Goal: Task Accomplishment & Management: Complete application form

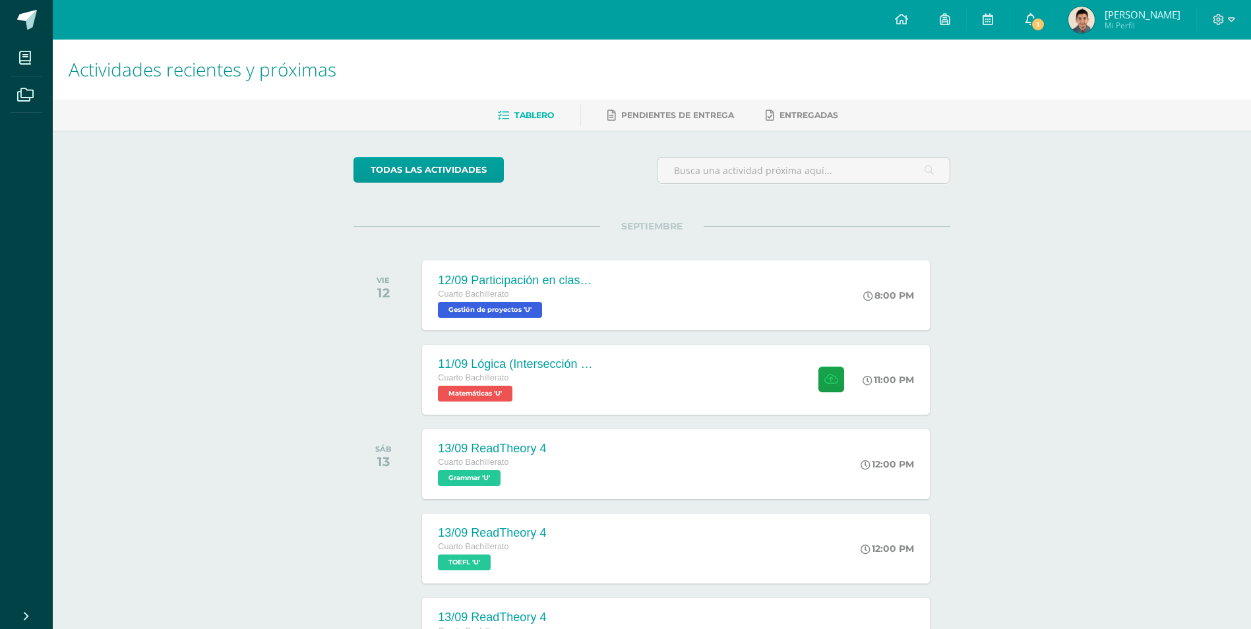
click at [1031, 34] on link "1" at bounding box center [1031, 20] width 42 height 40
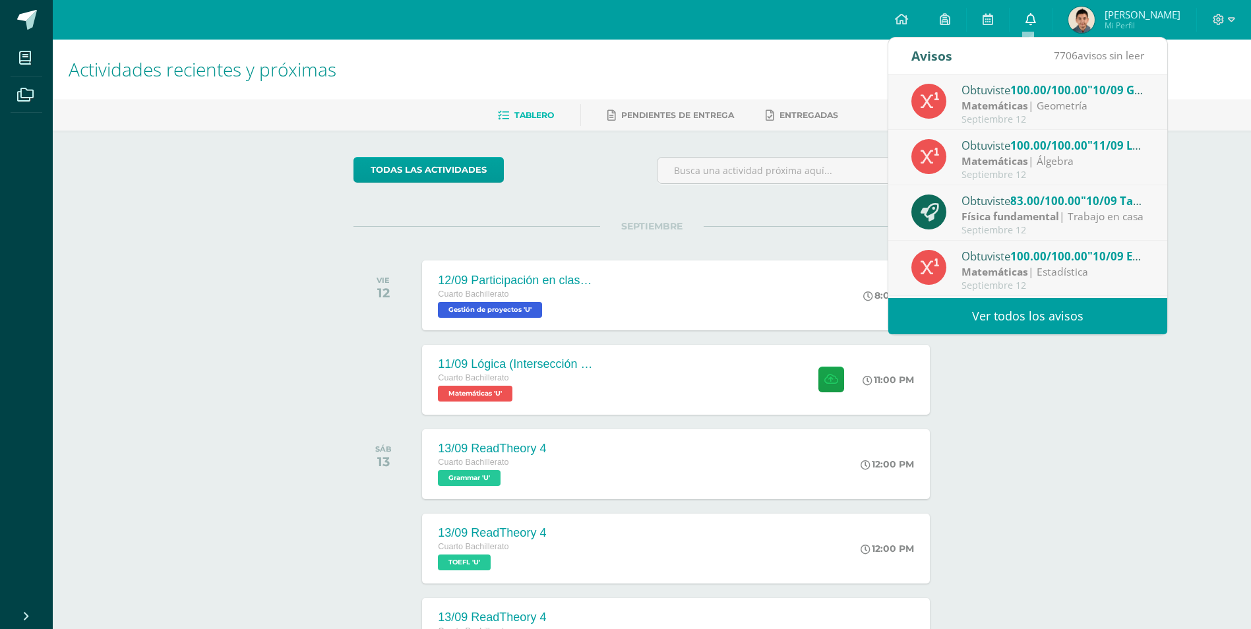
click at [1029, 28] on link "0" at bounding box center [1031, 20] width 42 height 40
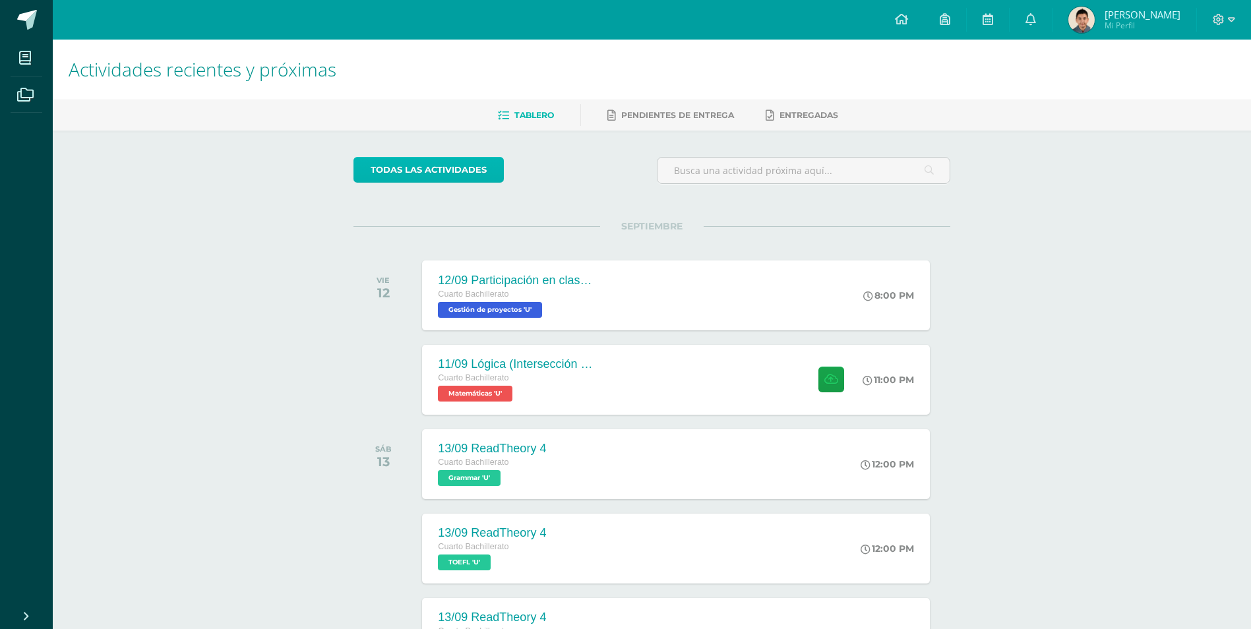
click at [468, 171] on link "todas las Actividades" at bounding box center [428, 170] width 150 height 26
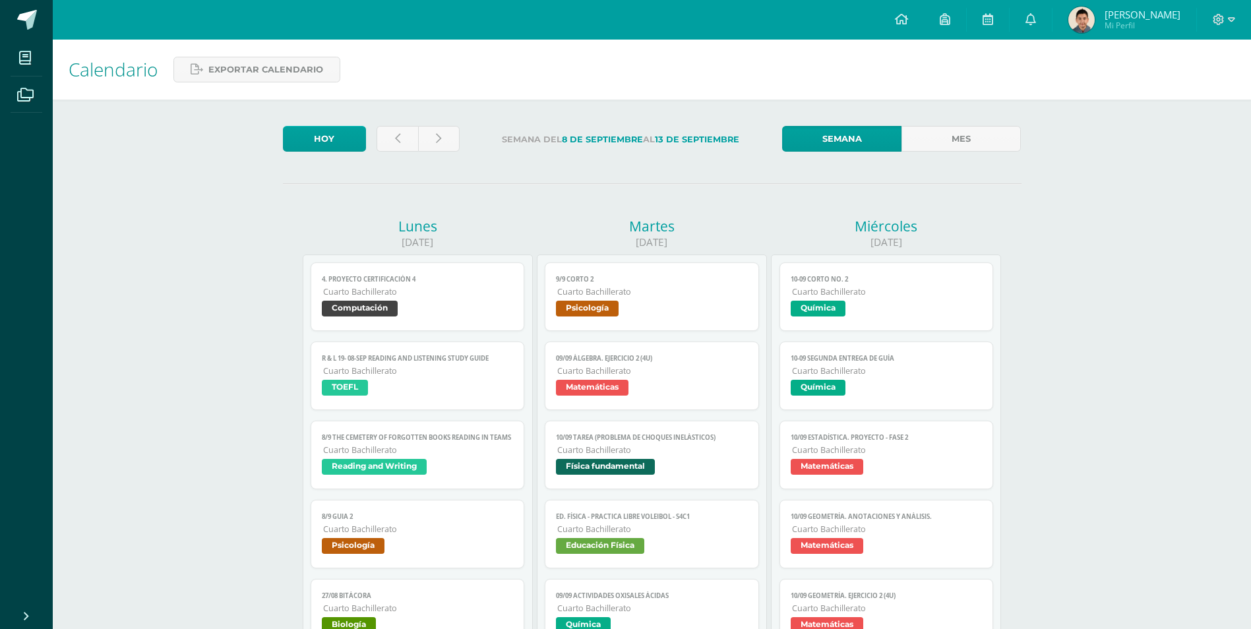
scroll to position [198, 0]
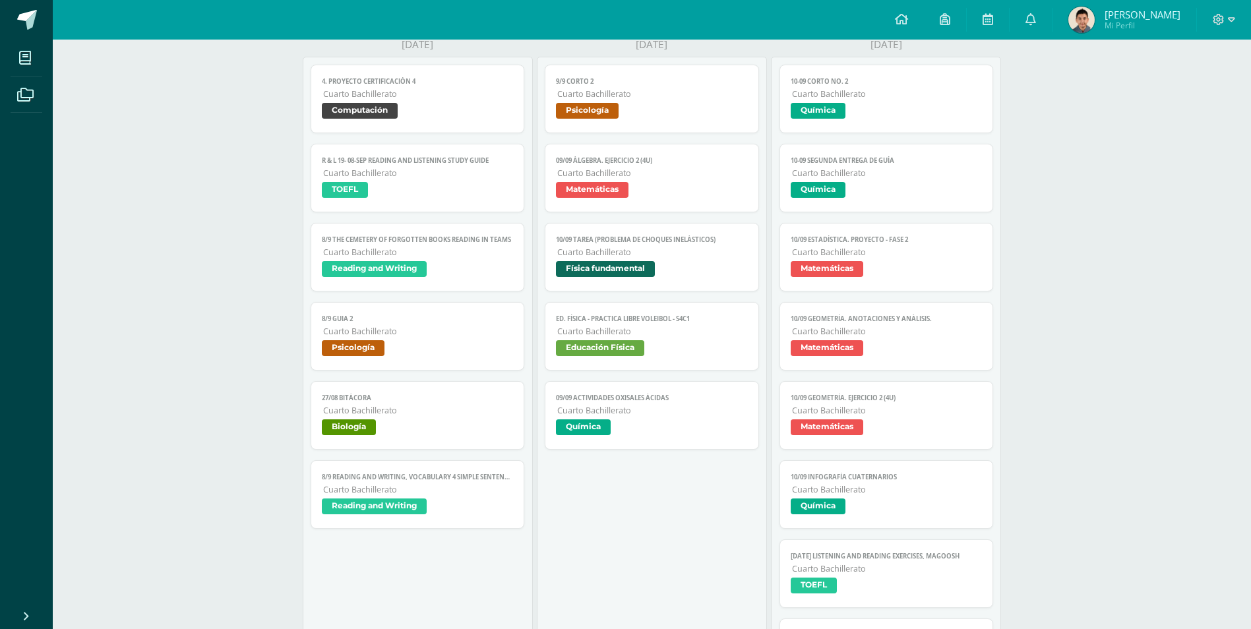
click at [892, 166] on link "10-09 SEGUNDA ENTREGA DE GUÍA Cuarto Bachillerato Química" at bounding box center [886, 178] width 214 height 69
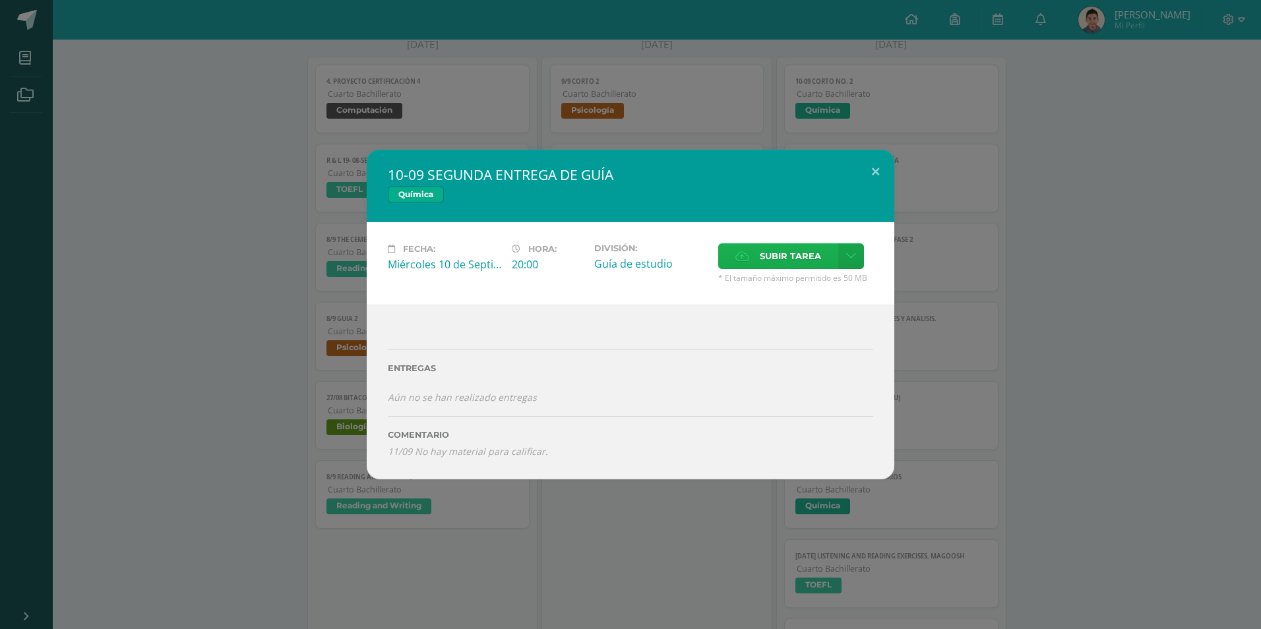
click at [814, 255] on span "Subir tarea" at bounding box center [790, 256] width 61 height 24
click at [0, 0] on input "Subir tarea" at bounding box center [0, 0] width 0 height 0
click at [764, 262] on span "Subir tarea" at bounding box center [790, 256] width 61 height 24
click at [0, 0] on input "Subir tarea" at bounding box center [0, 0] width 0 height 0
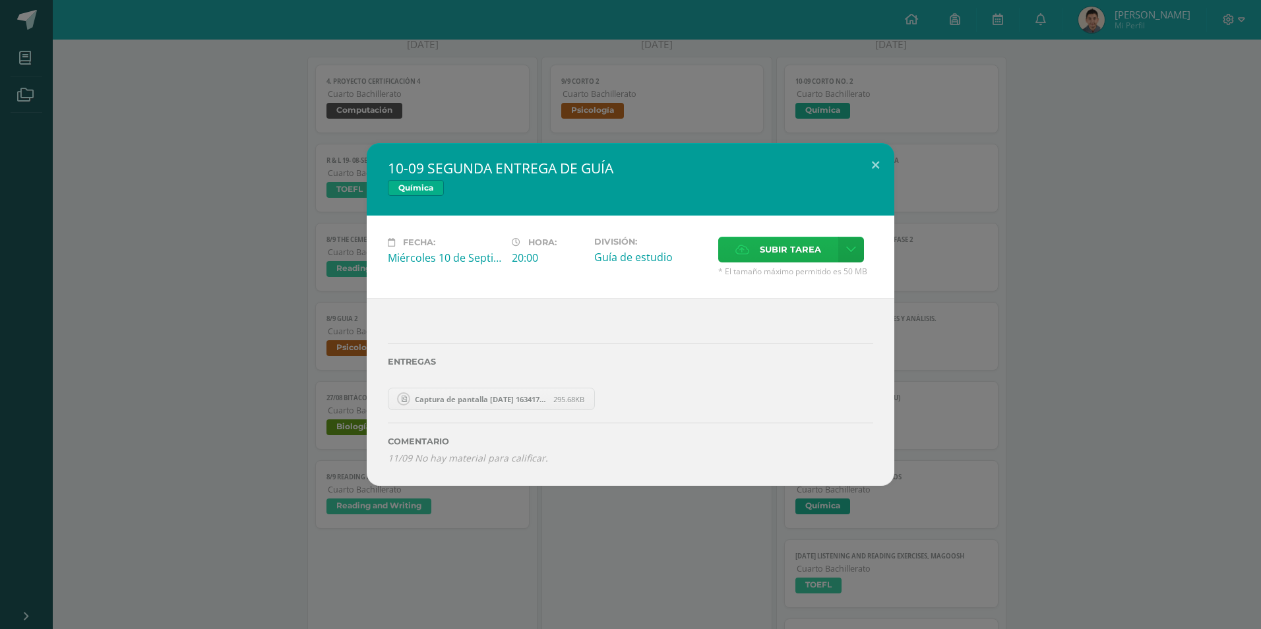
click at [796, 255] on span "Subir tarea" at bounding box center [790, 249] width 61 height 24
click at [0, 0] on input "Subir tarea" at bounding box center [0, 0] width 0 height 0
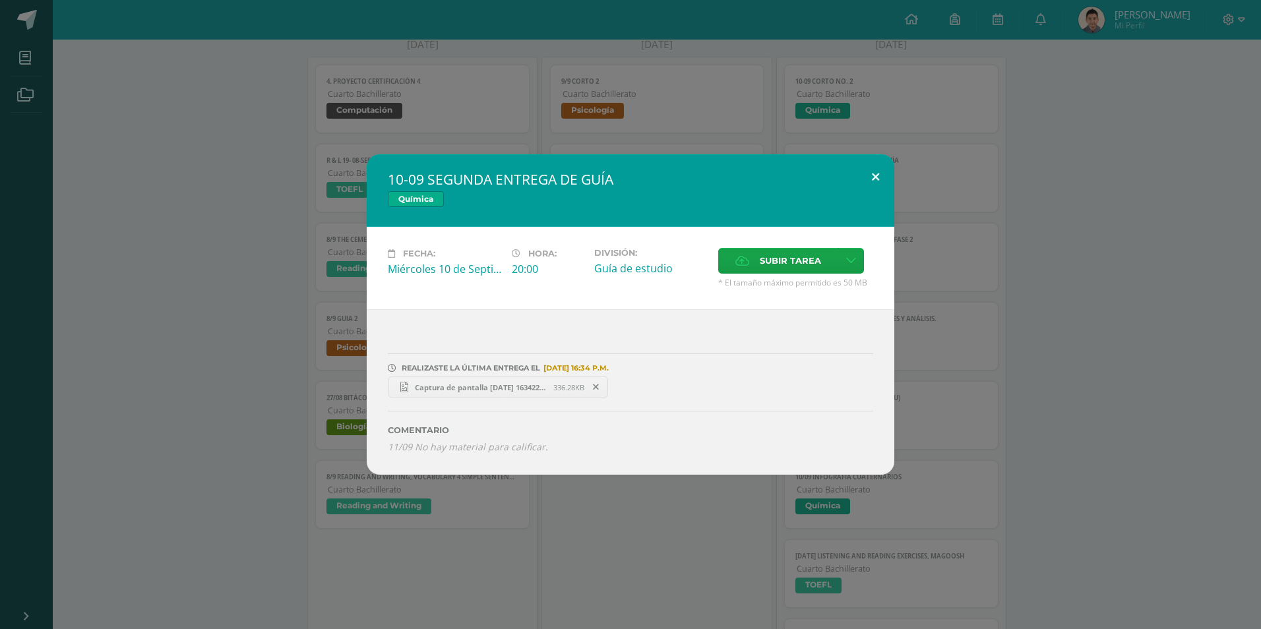
click at [887, 191] on button at bounding box center [876, 176] width 38 height 45
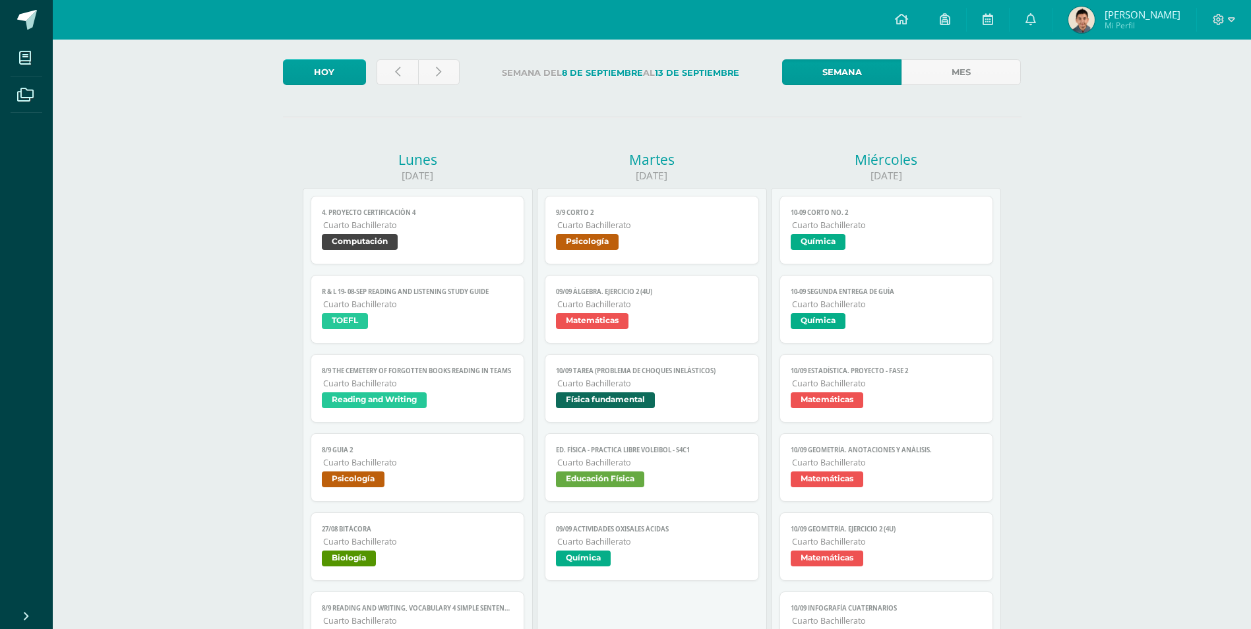
scroll to position [66, 0]
click at [390, 71] on link at bounding box center [398, 73] width 42 height 26
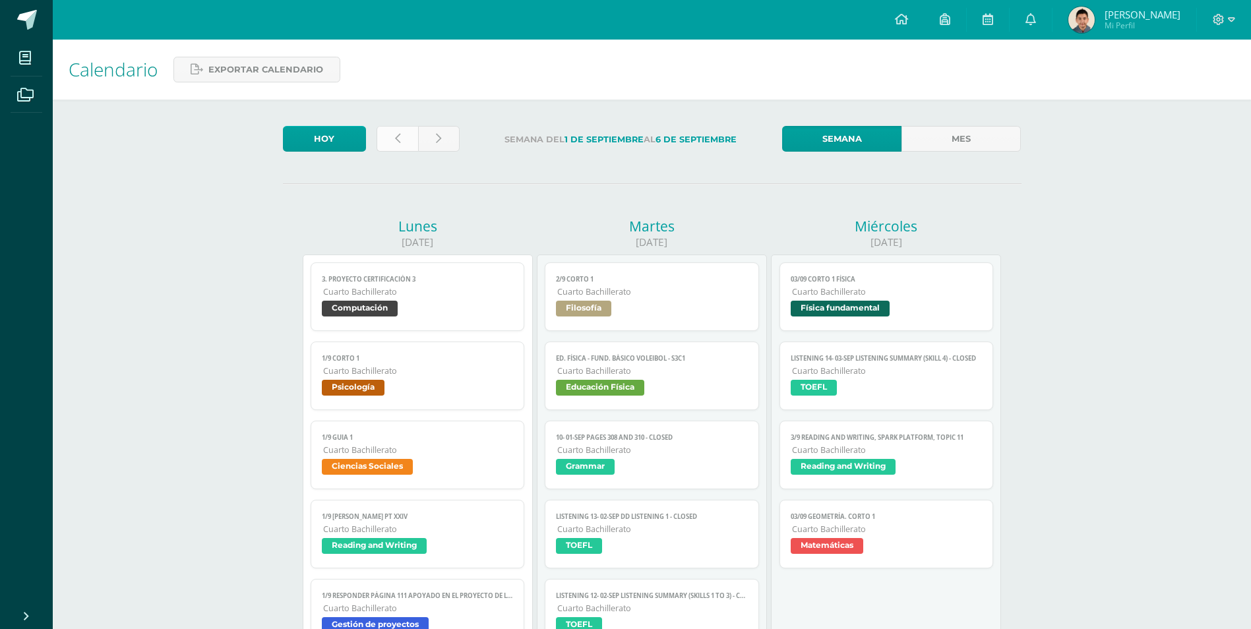
click at [400, 150] on link at bounding box center [398, 139] width 42 height 26
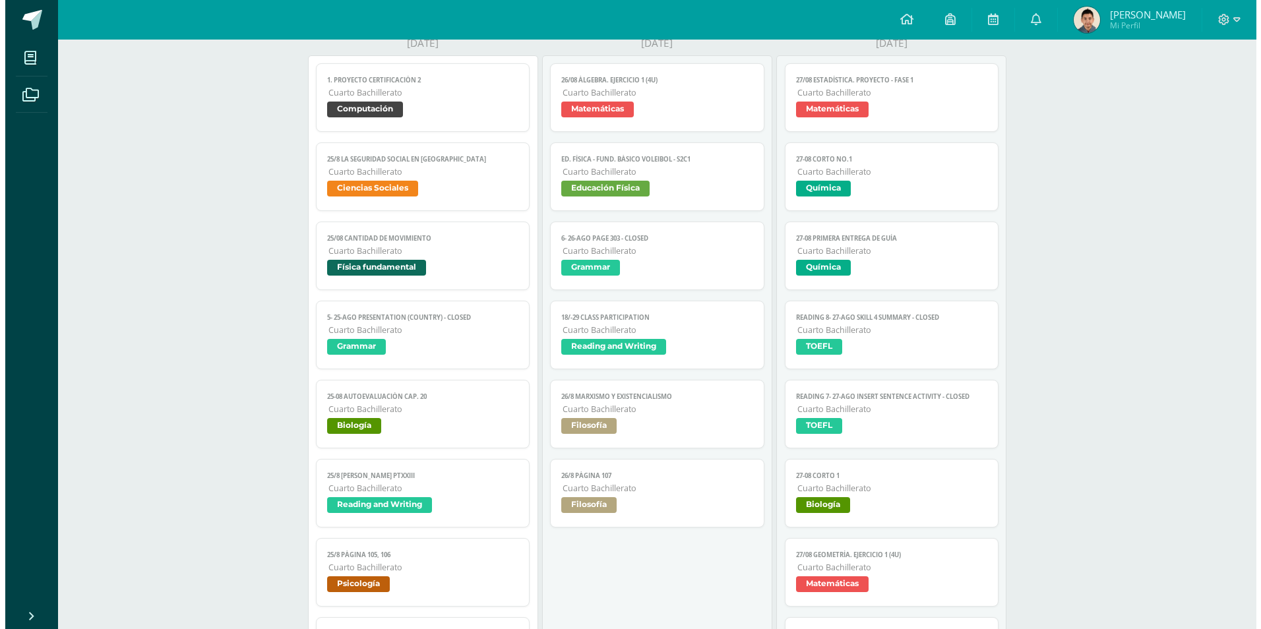
scroll to position [198, 0]
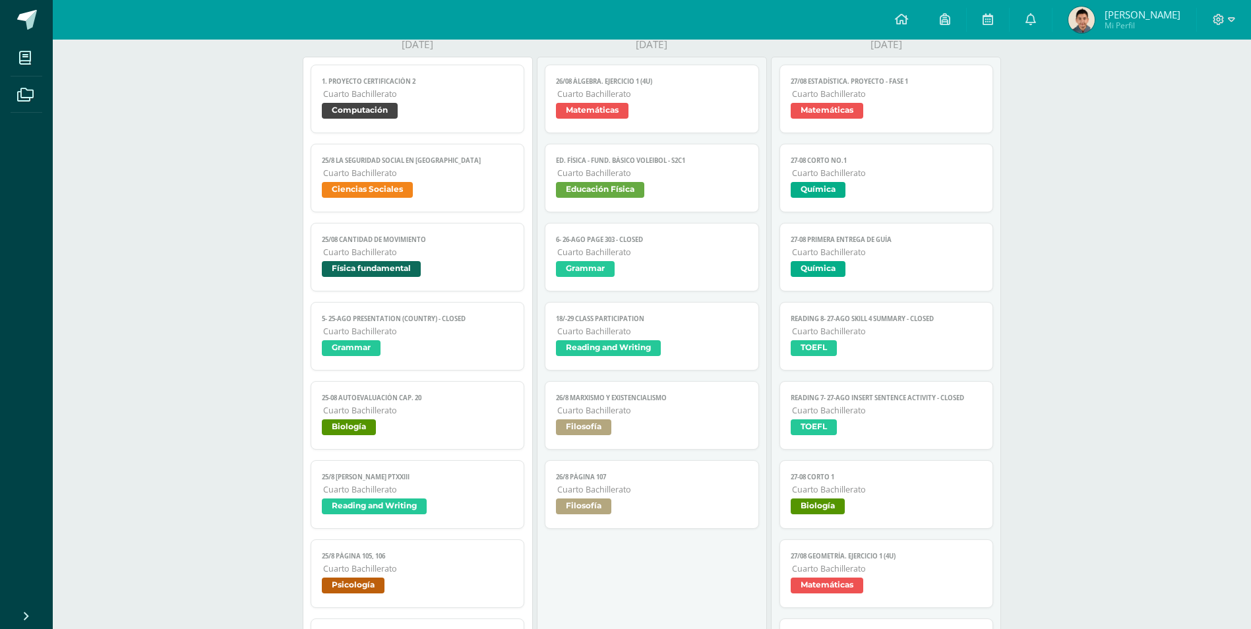
click at [895, 249] on span "Cuarto Bachillerato" at bounding box center [887, 252] width 191 height 11
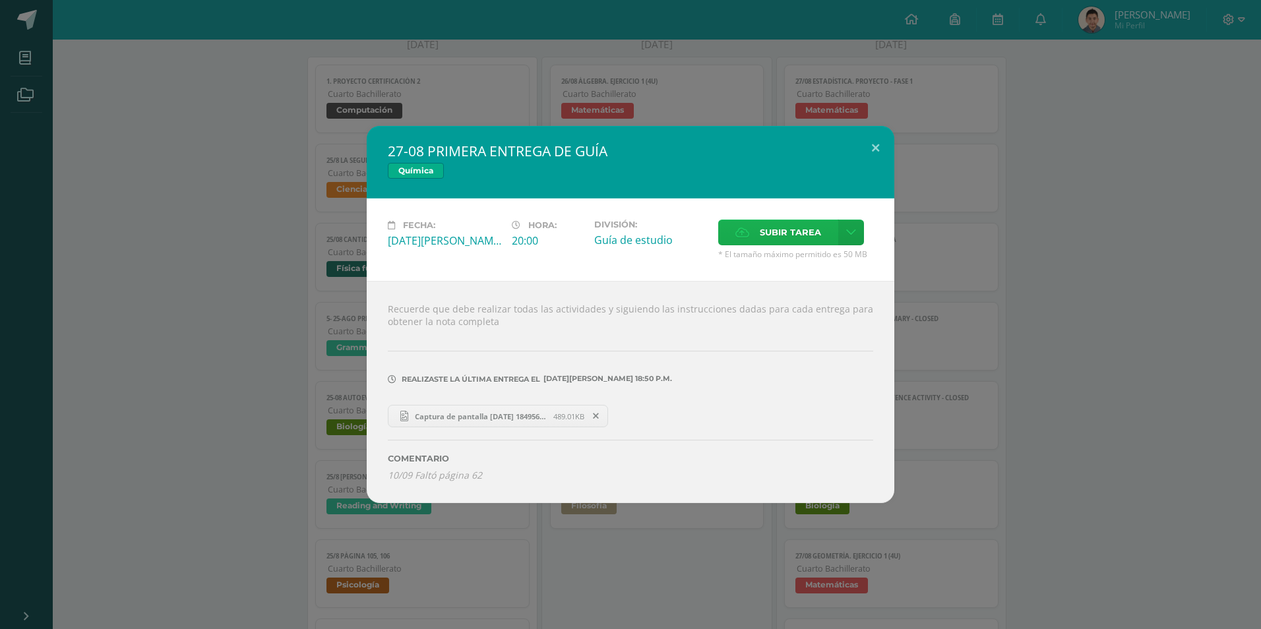
click at [774, 233] on span "Subir tarea" at bounding box center [790, 232] width 61 height 24
click at [0, 0] on input "Subir tarea" at bounding box center [0, 0] width 0 height 0
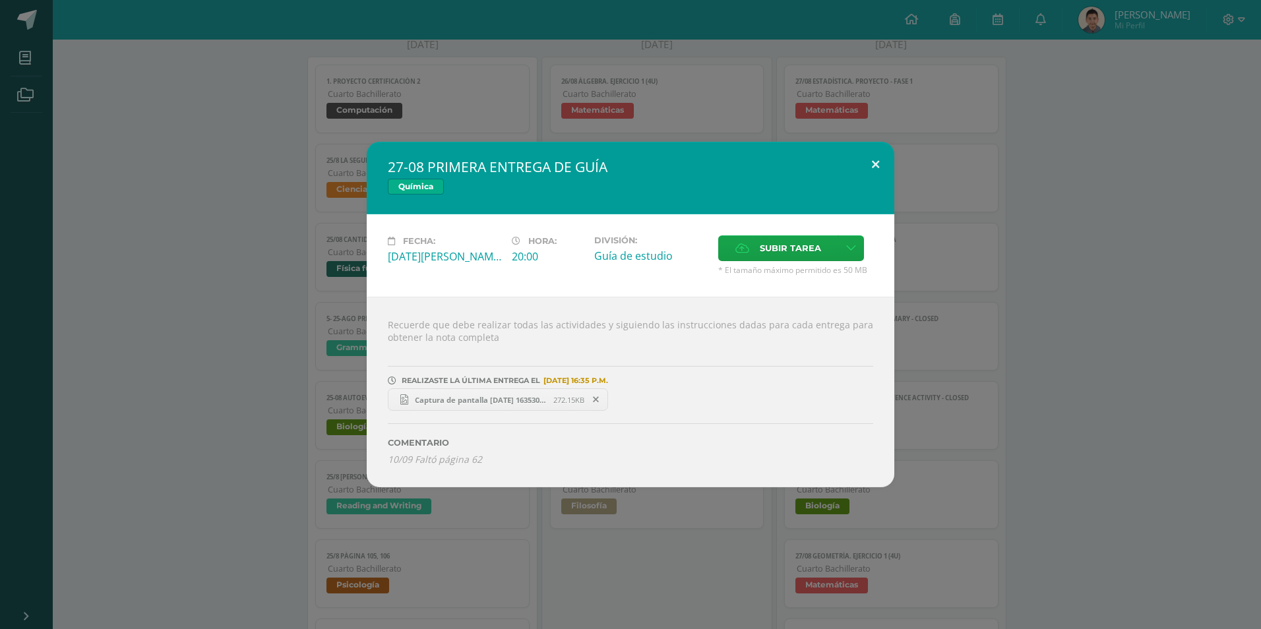
click at [868, 164] on button at bounding box center [876, 164] width 38 height 45
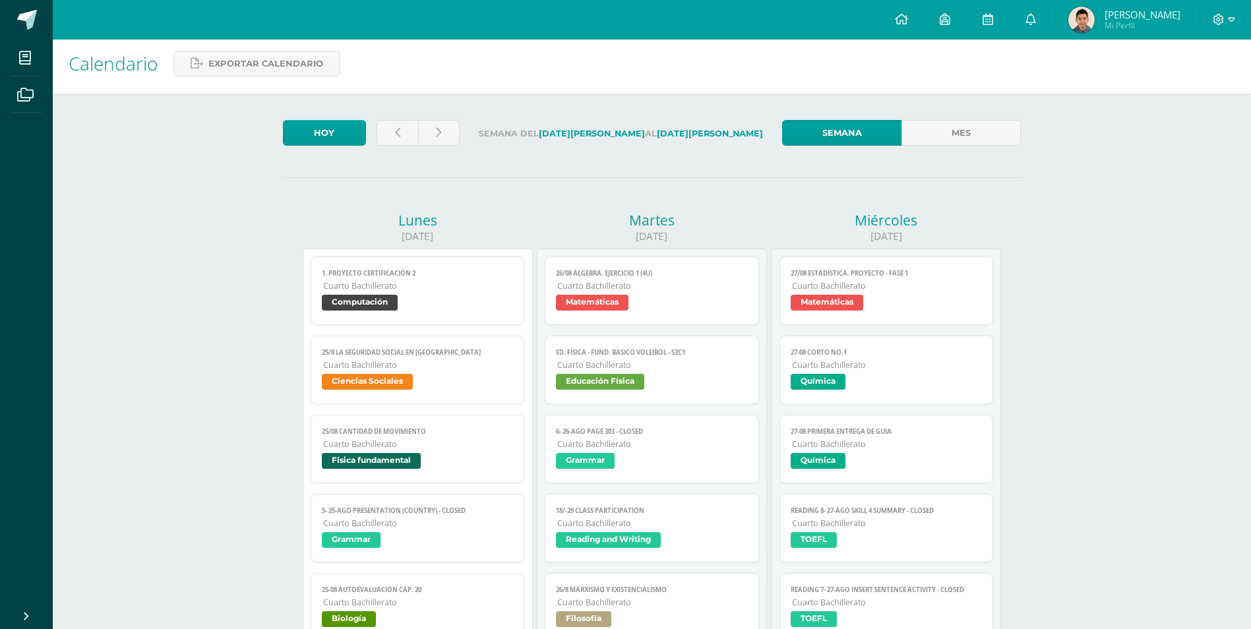
scroll to position [0, 0]
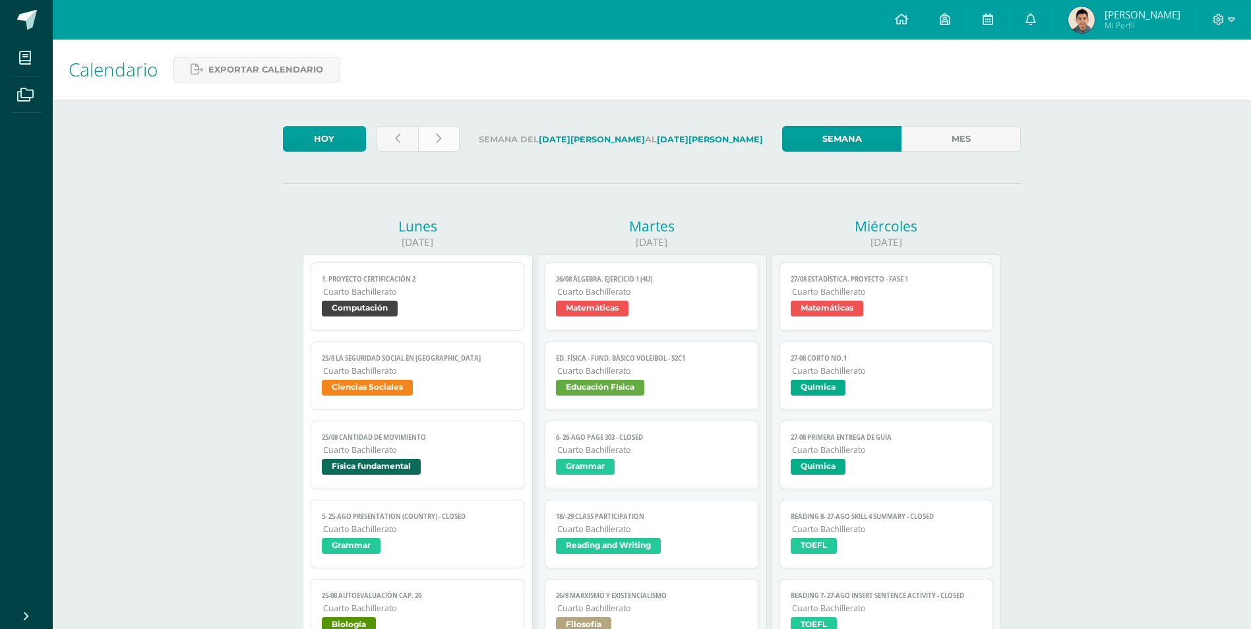
click at [456, 143] on link at bounding box center [439, 139] width 42 height 26
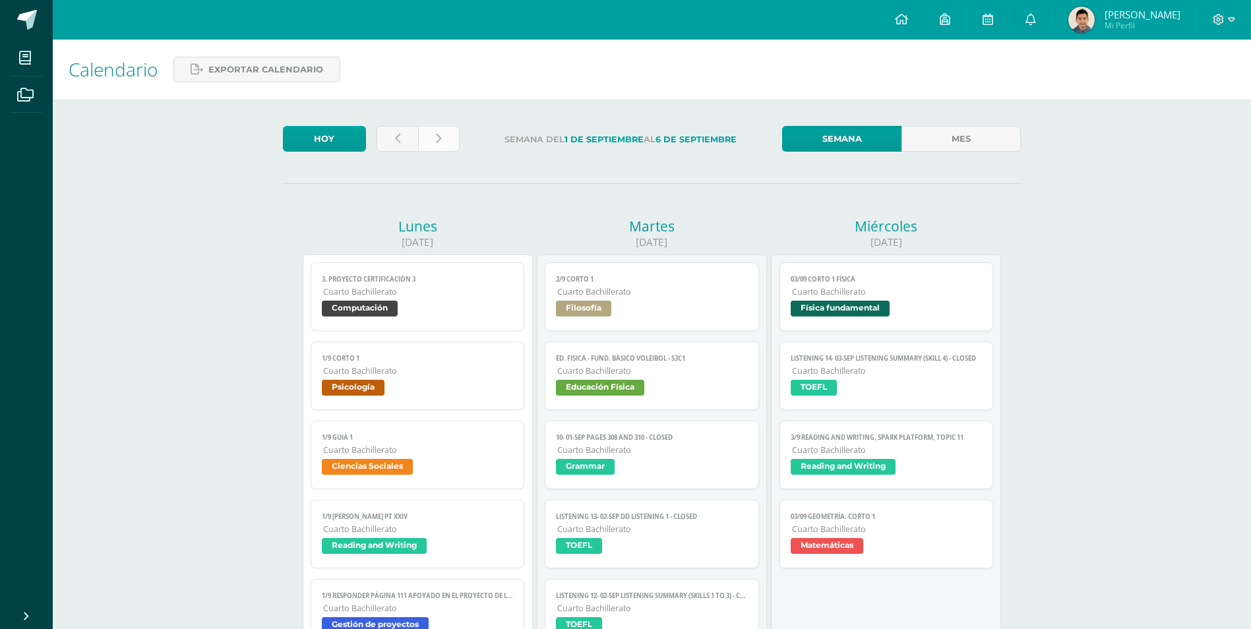
click at [451, 139] on link at bounding box center [439, 139] width 42 height 26
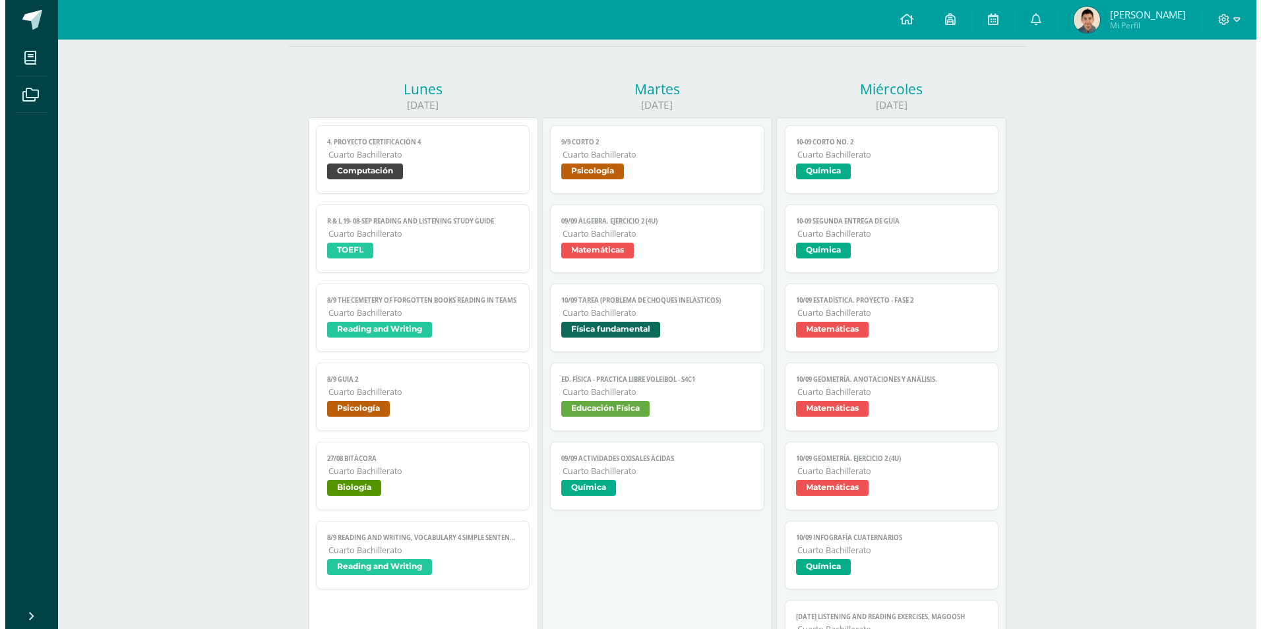
scroll to position [132, 0]
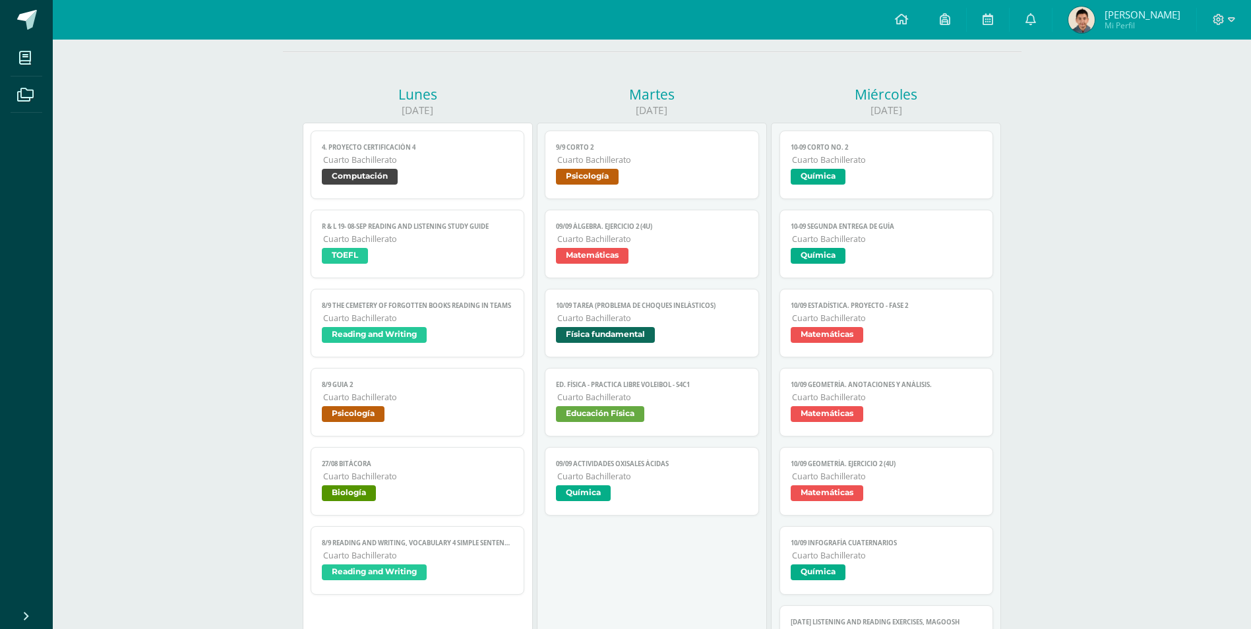
click at [903, 251] on span "Química" at bounding box center [887, 257] width 192 height 19
